Goal: Information Seeking & Learning: Learn about a topic

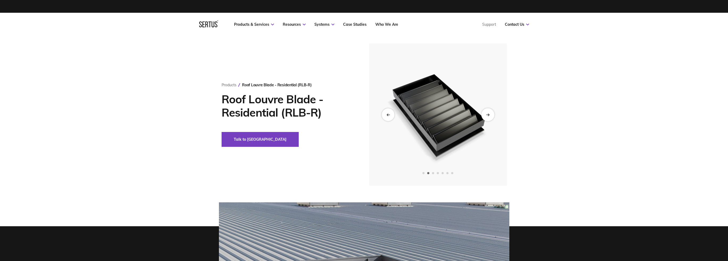
click at [489, 116] on icon "Next slide" at bounding box center [487, 114] width 3 height 3
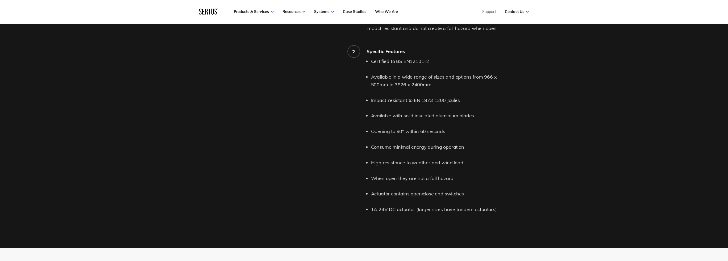
scroll to position [479, 0]
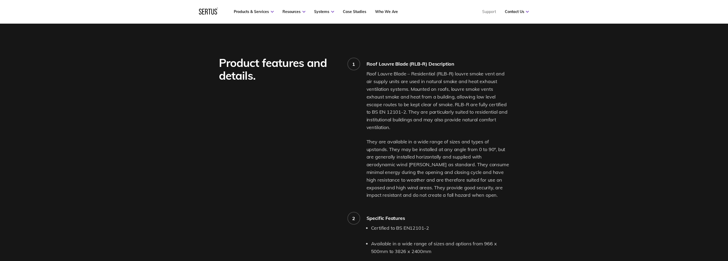
click at [487, 117] on p "Roof Louvre Blade – Residential (RLB-R) louvre smoke vent and air supply units …" at bounding box center [437, 100] width 143 height 61
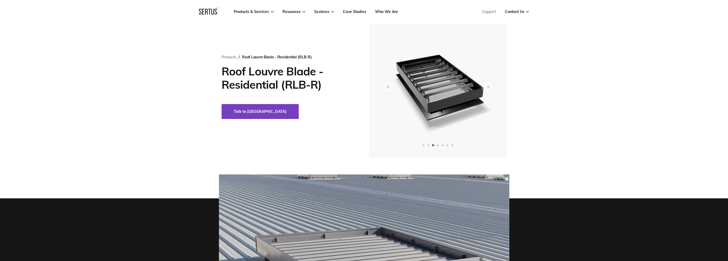
scroll to position [27, 0]
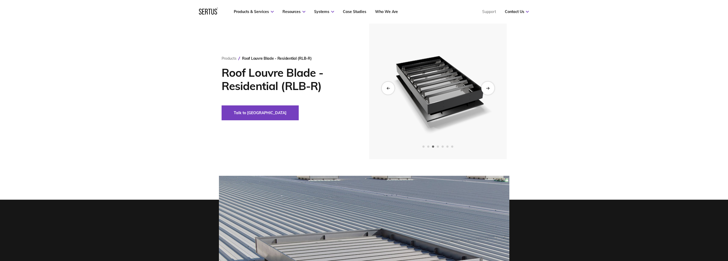
click at [490, 89] on div "Next slide" at bounding box center [487, 88] width 13 height 13
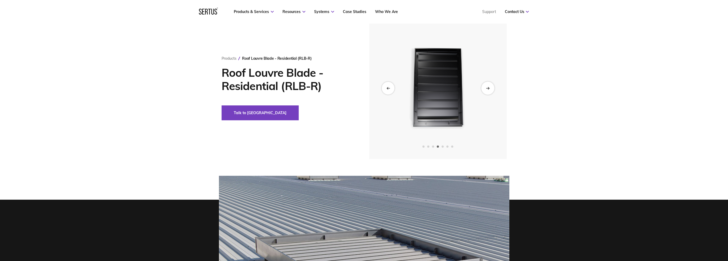
click at [490, 89] on div "Next slide" at bounding box center [487, 88] width 13 height 13
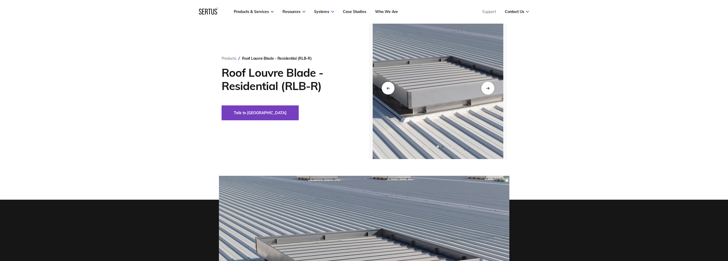
click at [490, 89] on div "Next slide" at bounding box center [487, 88] width 13 height 13
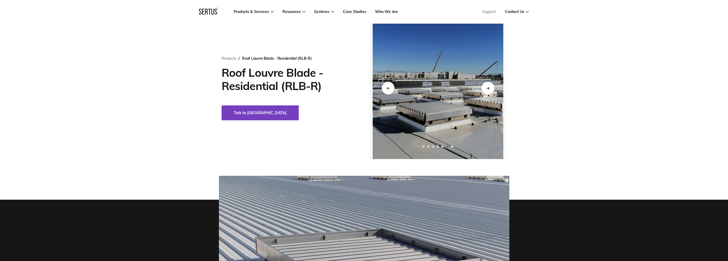
click at [490, 89] on div "Next slide" at bounding box center [487, 88] width 13 height 13
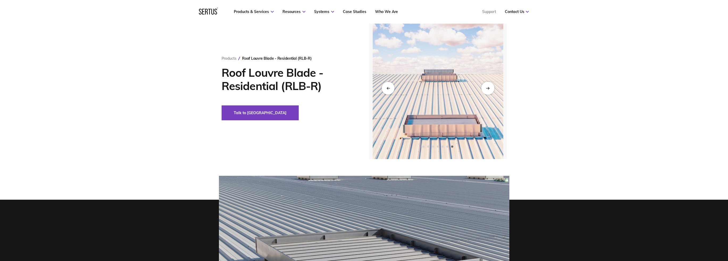
click at [490, 89] on div "Next slide" at bounding box center [487, 88] width 13 height 13
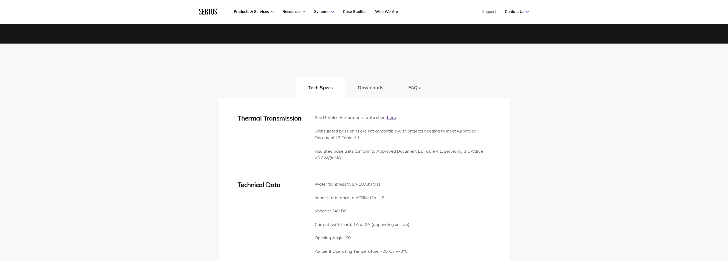
scroll to position [638, 0]
